Goal: Transaction & Acquisition: Purchase product/service

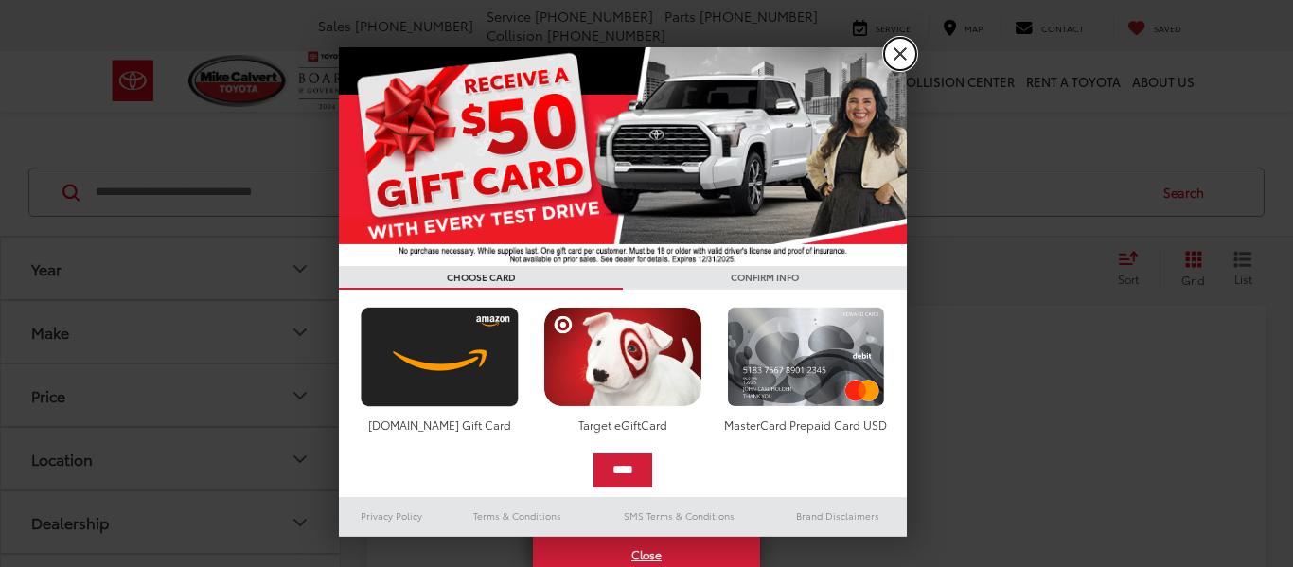
click at [907, 53] on link "X" at bounding box center [900, 54] width 32 height 32
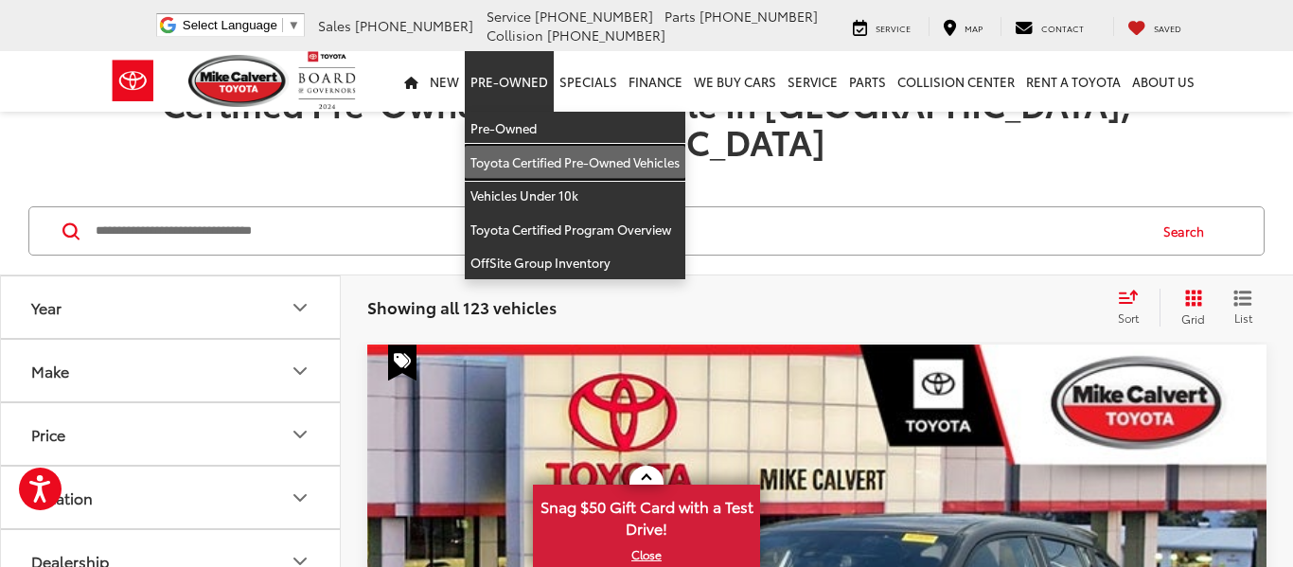
click at [546, 161] on link "Toyota Certified Pre-Owned Vehicles" at bounding box center [575, 163] width 220 height 34
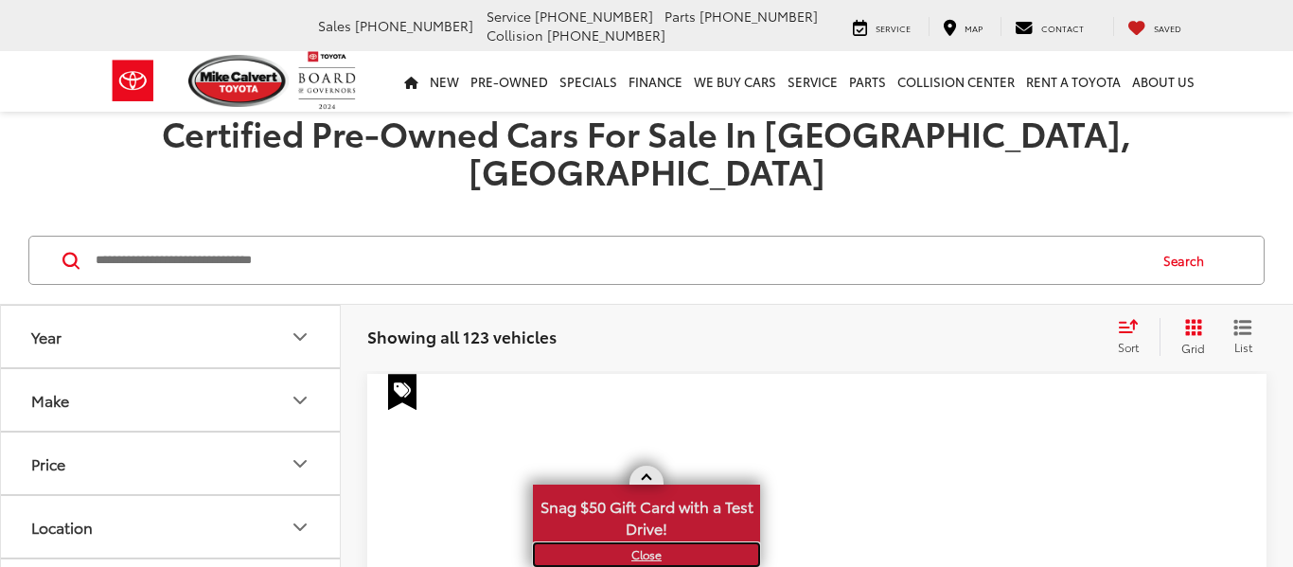
click at [644, 563] on link "X" at bounding box center [646, 554] width 223 height 21
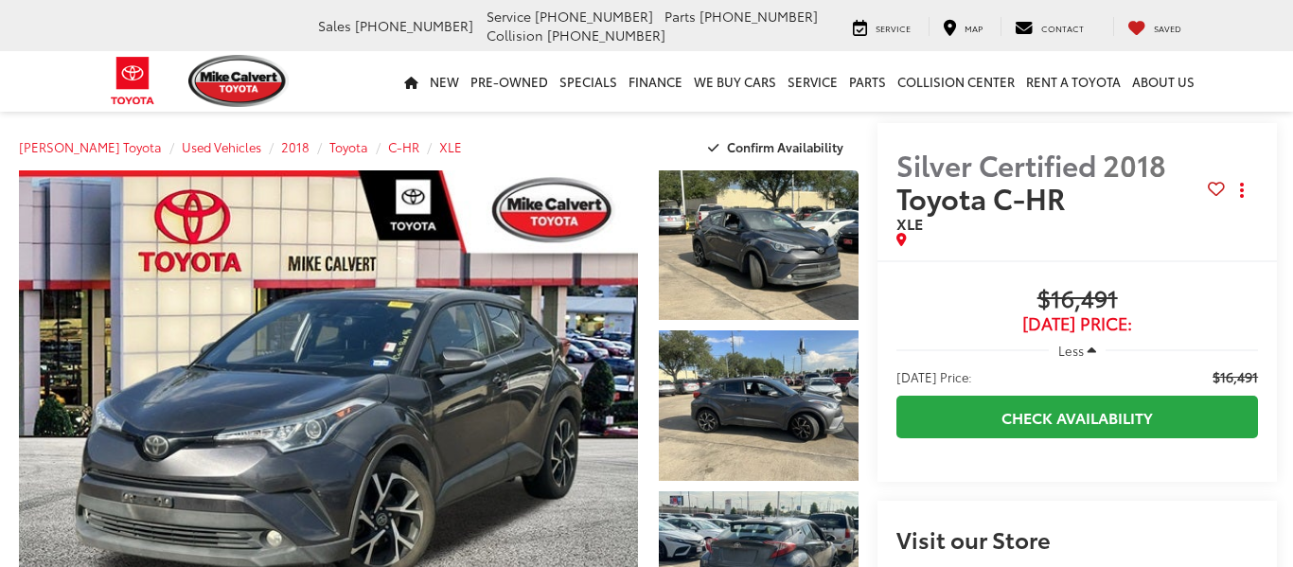
click at [769, 313] on div at bounding box center [753, 410] width 209 height 480
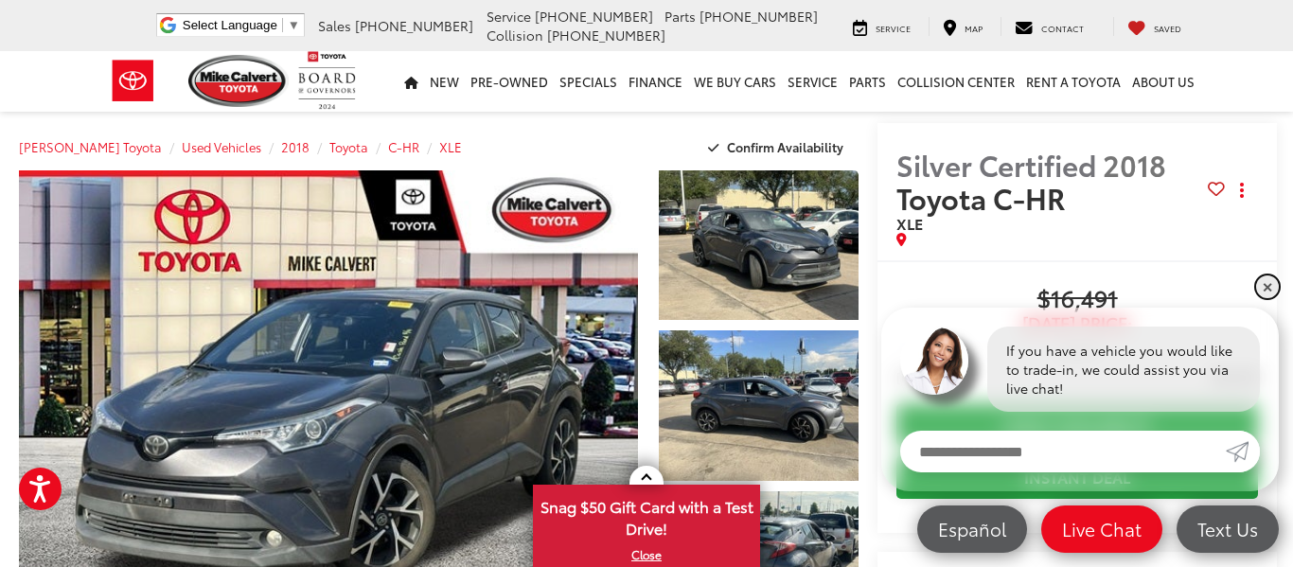
click at [1267, 294] on link "✕" at bounding box center [1267, 286] width 23 height 23
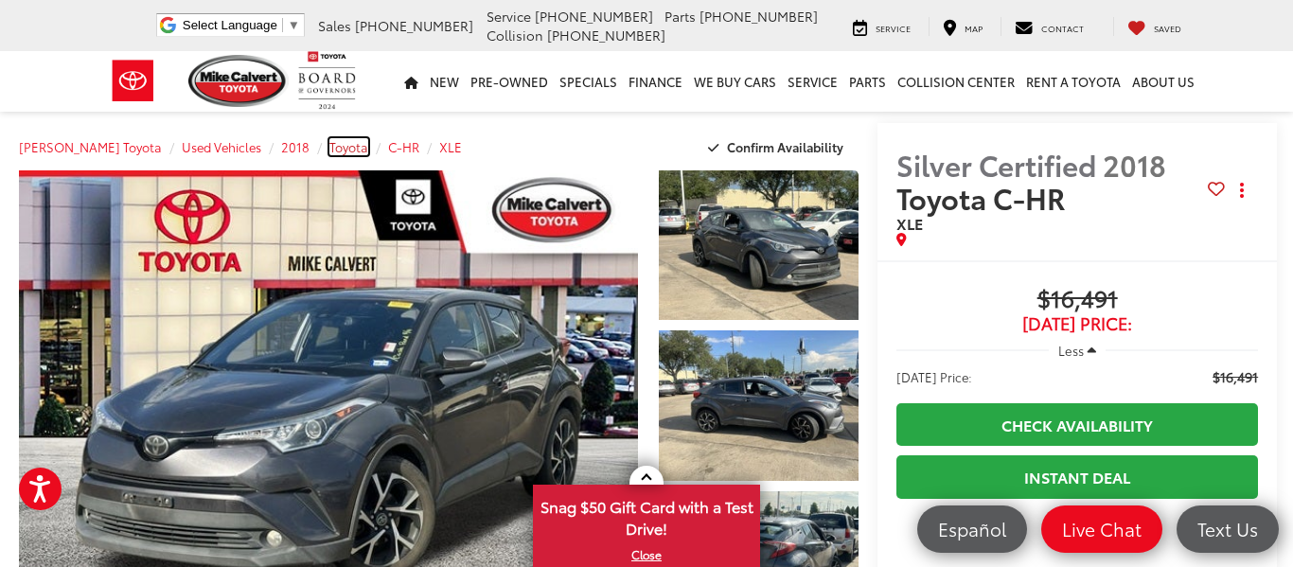
click at [329, 144] on span "Toyota" at bounding box center [348, 146] width 39 height 17
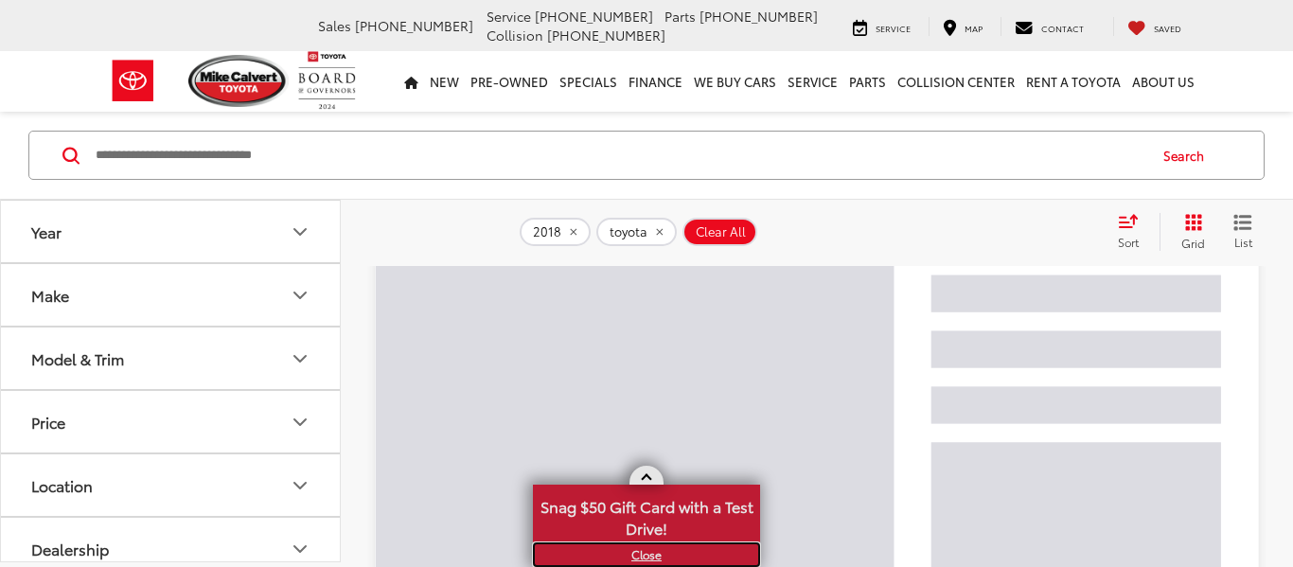
click at [650, 557] on link "X" at bounding box center [646, 554] width 223 height 21
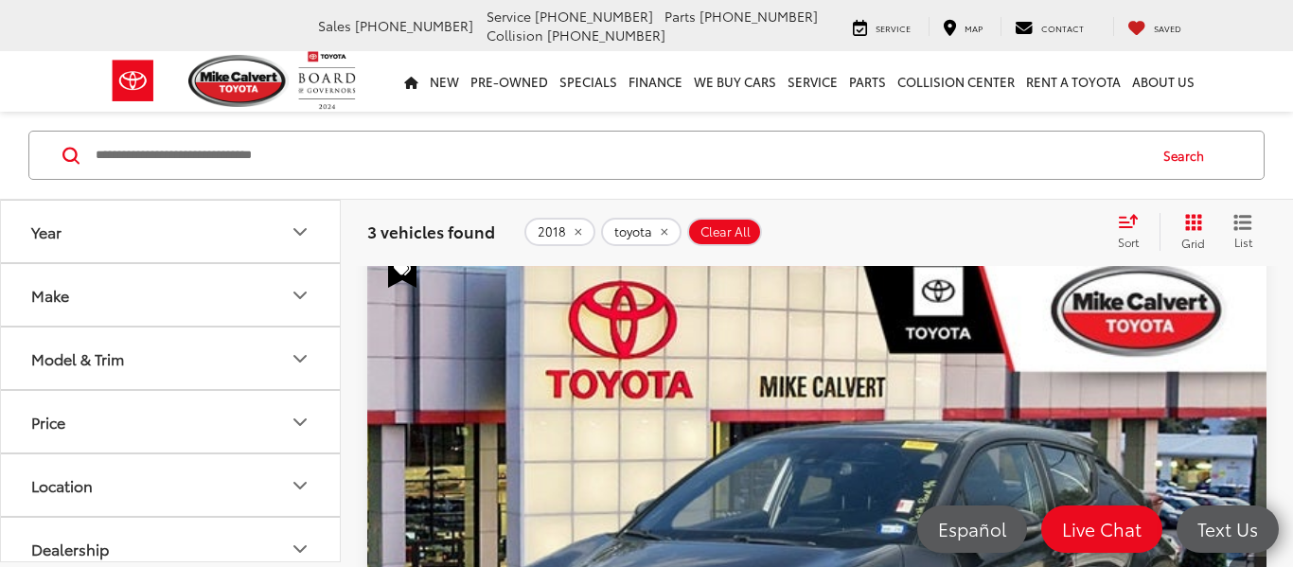
click at [297, 297] on icon "Make" at bounding box center [300, 295] width 23 height 23
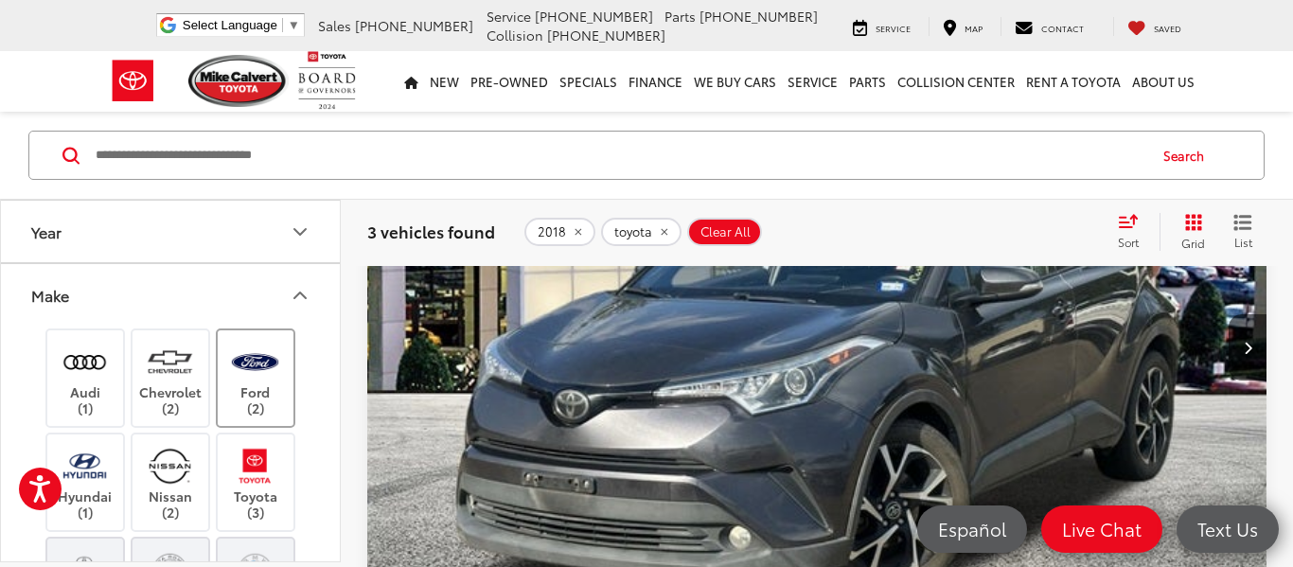
scroll to position [258, 0]
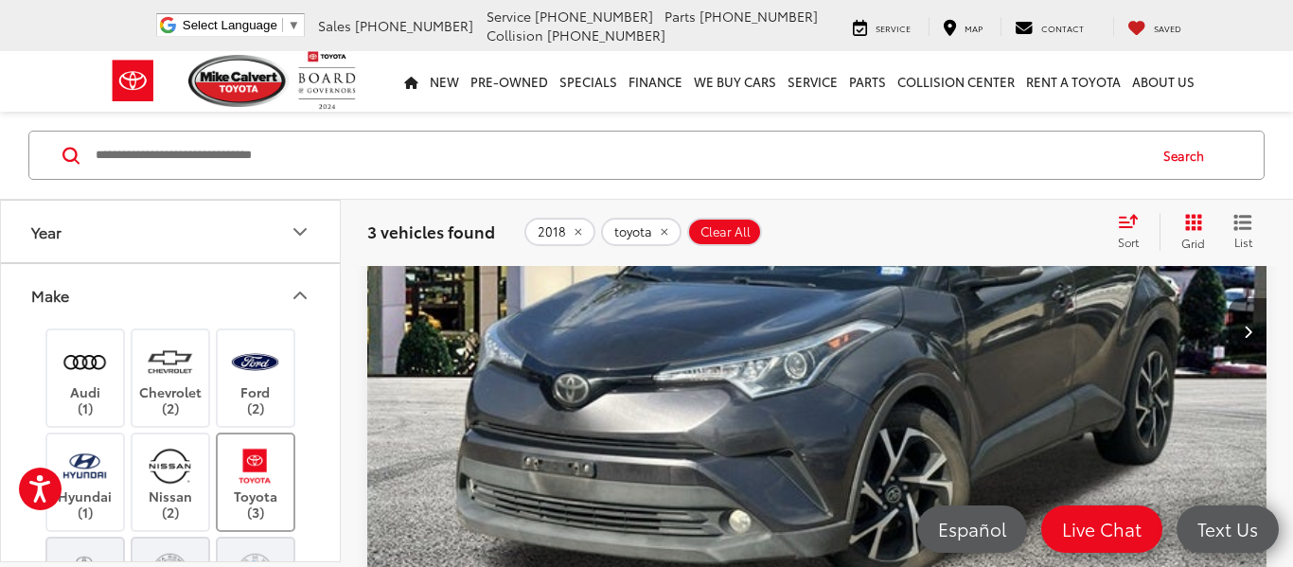
click at [260, 470] on img at bounding box center [255, 466] width 52 height 44
